Goal: Complete application form

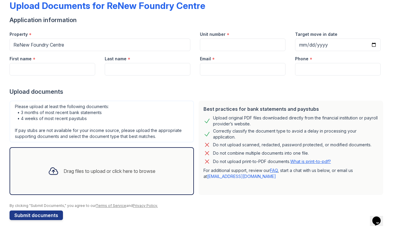
scroll to position [34, 0]
click at [100, 183] on div "Drag files to upload or click here to browse" at bounding box center [102, 171] width 184 height 48
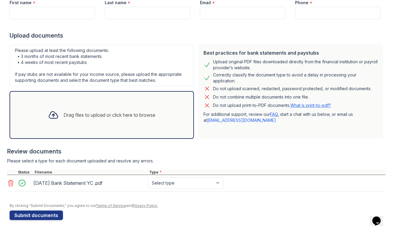
scroll to position [90, 0]
select select "bank_statement"
click at [129, 116] on div "Drag files to upload or click here to browse" at bounding box center [110, 114] width 92 height 7
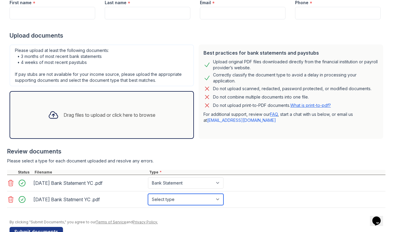
select select "bank_statement"
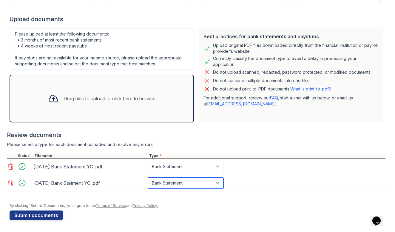
scroll to position [107, 0]
click at [94, 103] on div "Drag files to upload or click here to browse" at bounding box center [101, 98] width 117 height 20
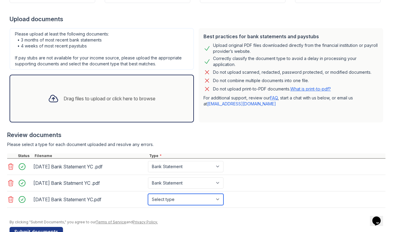
select select "bank_statement"
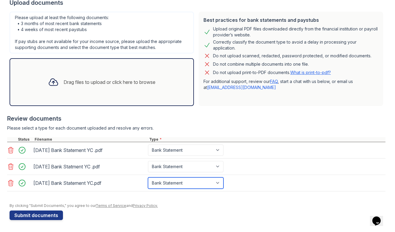
scroll to position [123, 0]
click at [127, 88] on div "Drag files to upload or click here to browse" at bounding box center [101, 82] width 117 height 20
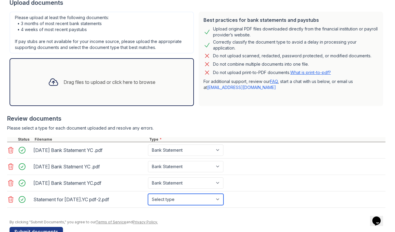
select select "paystub"
click at [113, 78] on div "Drag files to upload or click here to browse" at bounding box center [101, 82] width 117 height 20
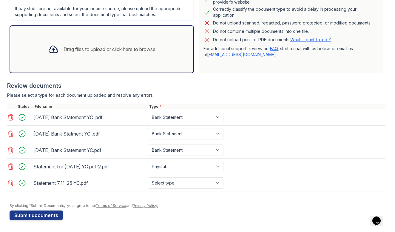
scroll to position [156, 0]
select select "paystub"
click at [85, 63] on div "Drag files to upload or click here to browse" at bounding box center [102, 49] width 184 height 48
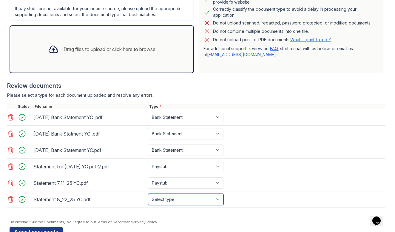
select select "paystub"
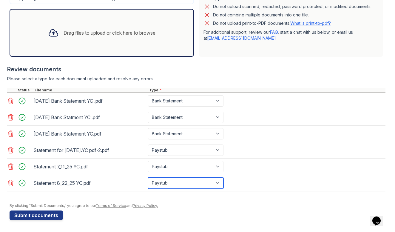
scroll to position [173, 0]
click at [85, 41] on div "Drag files to upload or click here to browse" at bounding box center [101, 33] width 117 height 20
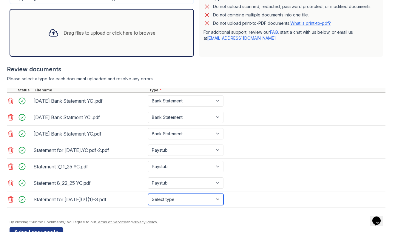
select select "paystub"
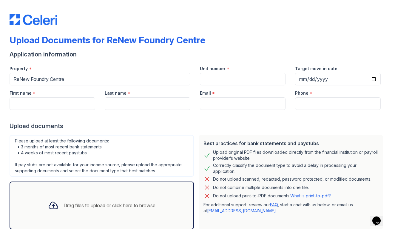
scroll to position [14, 0]
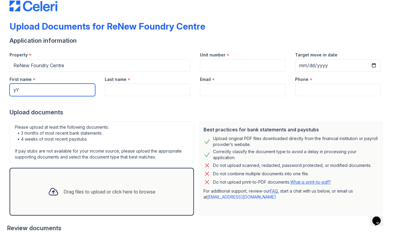
type input "y"
type input "[PERSON_NAME]"
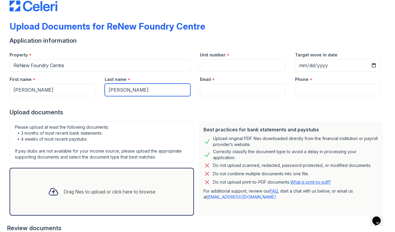
type input "[PERSON_NAME]"
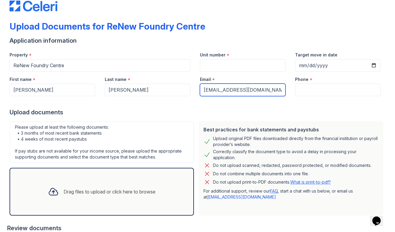
type input "[EMAIL_ADDRESS][DOMAIN_NAME]"
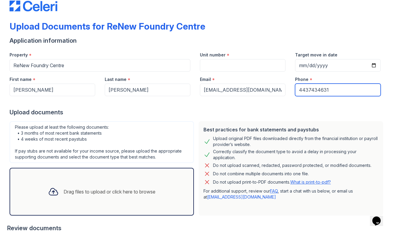
type input "4437434631"
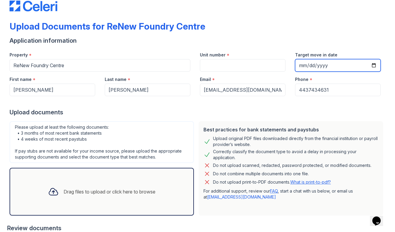
click at [317, 69] on input "Target move in date" at bounding box center [338, 65] width 86 height 13
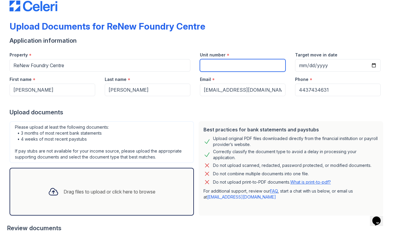
click at [254, 71] on input "Unit number" at bounding box center [243, 65] width 86 height 13
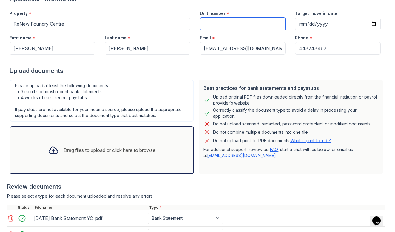
scroll to position [56, 0]
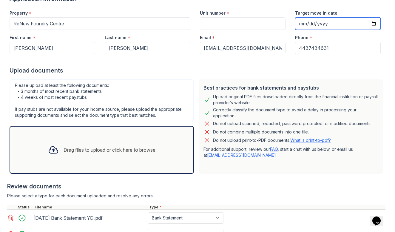
click at [317, 24] on input "[DATE]" at bounding box center [338, 23] width 86 height 13
type input "[DATE]"
click at [312, 25] on input "[DATE]" at bounding box center [338, 23] width 86 height 13
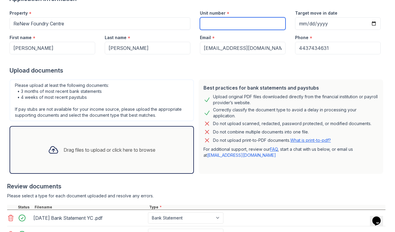
click at [262, 24] on input "Unit number" at bounding box center [243, 23] width 86 height 13
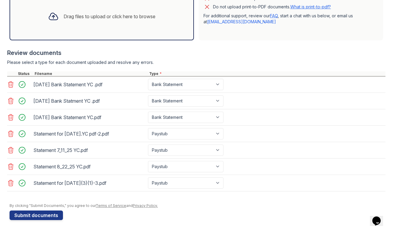
scroll to position [0, 0]
type input "102"
click at [53, 214] on button "Submit documents" at bounding box center [36, 215] width 53 height 10
